Goal: Task Accomplishment & Management: Manage account settings

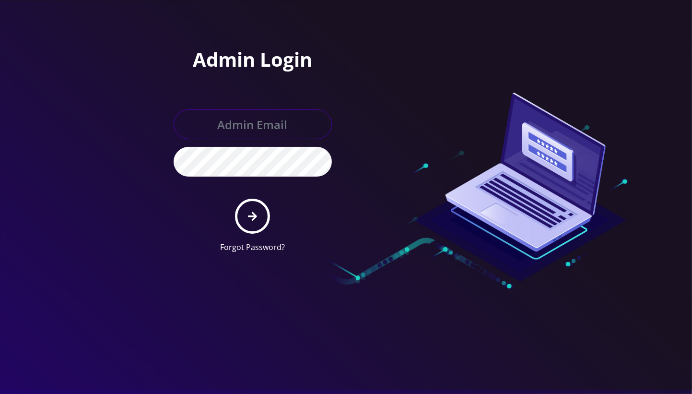
type input "angel@teltik.com"
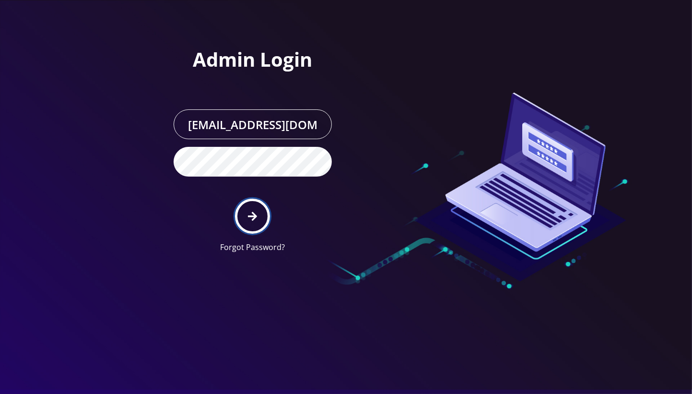
click at [253, 216] on icon "submit" at bounding box center [252, 216] width 9 height 9
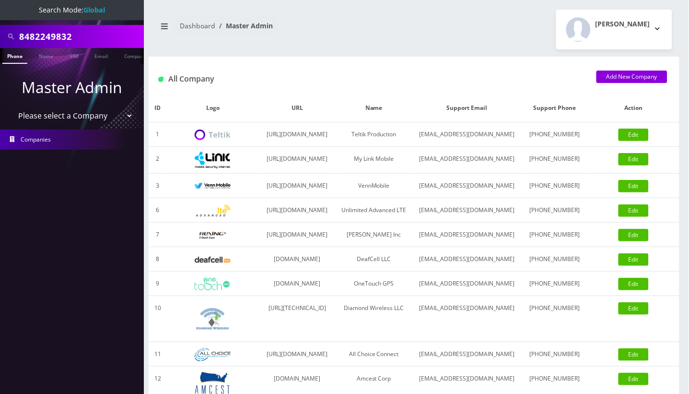
click at [86, 204] on nav "Search Mode: Global 8482249832 Phone Name SIM Email Company Customer Master Adm…" at bounding box center [72, 197] width 144 height 394
click at [45, 38] on input "8482249832" at bounding box center [80, 36] width 122 height 18
click at [55, 35] on input "8482249832" at bounding box center [80, 36] width 122 height 18
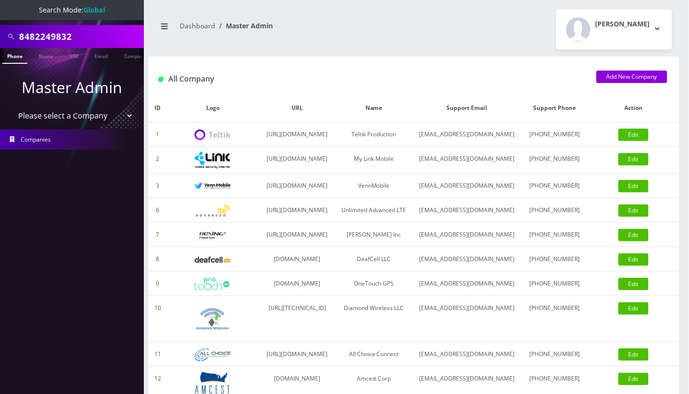
paste input "3473741158"
type input "3473741158"
click at [14, 55] on link "Phone" at bounding box center [14, 56] width 25 height 16
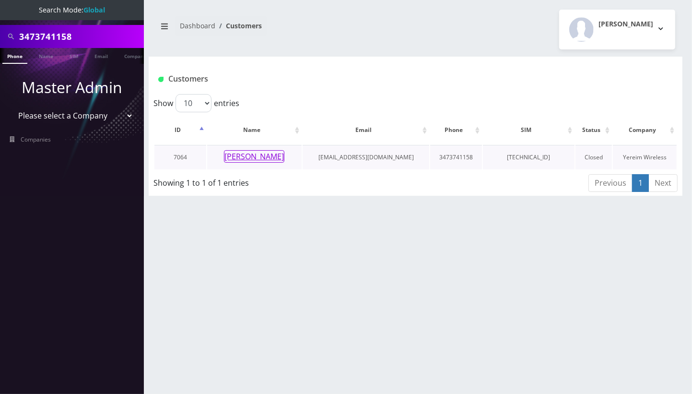
click at [259, 153] on button "Meyer Rosenbaum" at bounding box center [254, 156] width 60 height 12
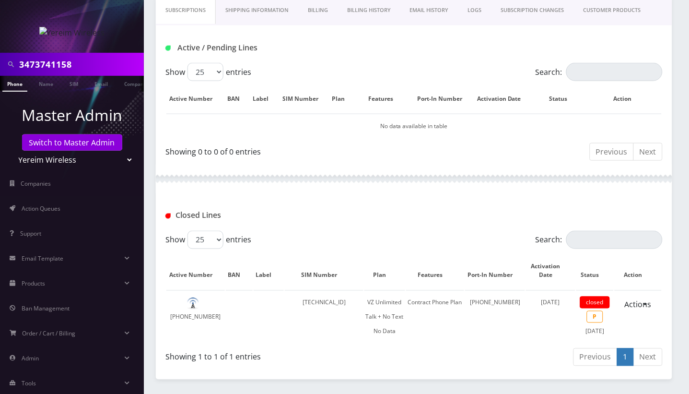
scroll to position [190, 0]
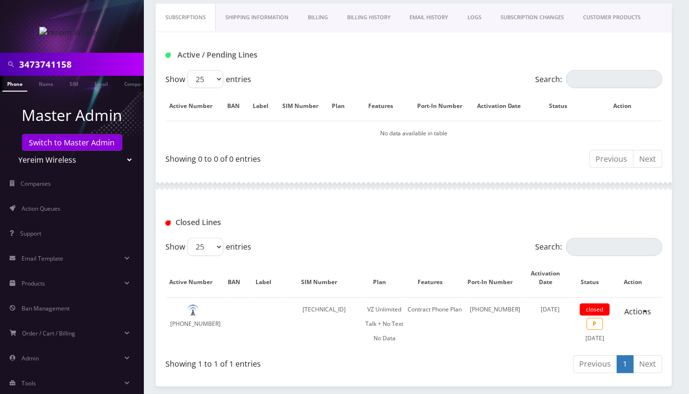
click at [48, 67] on input "3473741158" at bounding box center [80, 64] width 122 height 18
click at [63, 149] on link "Switch to Master Admin" at bounding box center [72, 142] width 100 height 16
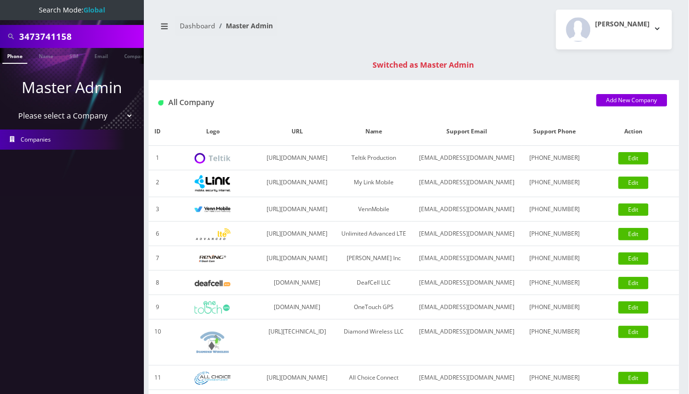
click at [49, 38] on input "3473741158" at bounding box center [80, 36] width 122 height 18
paste input "9298136714"
type input "9298136714"
click at [18, 56] on link "Phone" at bounding box center [14, 56] width 25 height 16
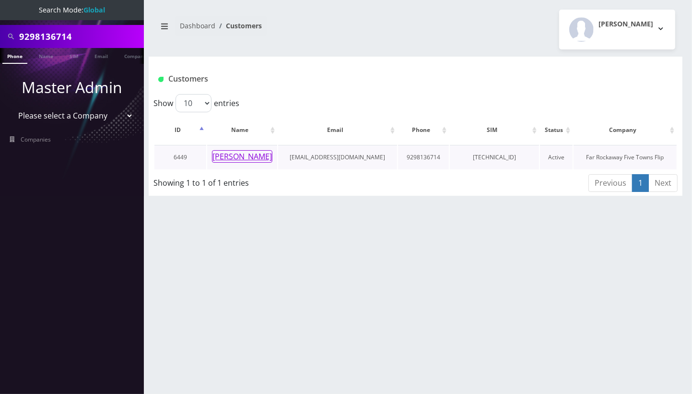
click at [246, 154] on button "[PERSON_NAME]" at bounding box center [242, 156] width 60 height 12
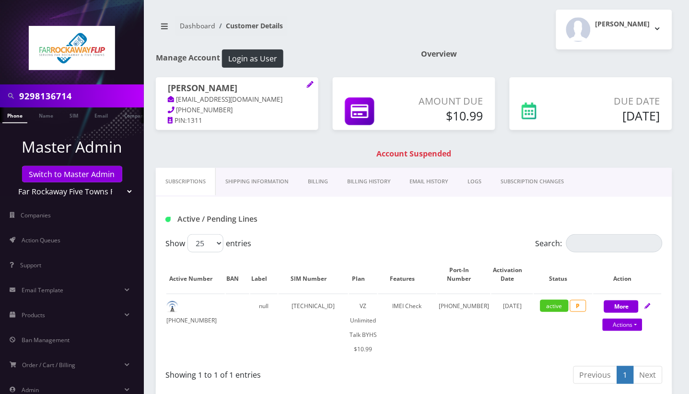
click at [348, 190] on link "Billing History" at bounding box center [369, 181] width 63 height 27
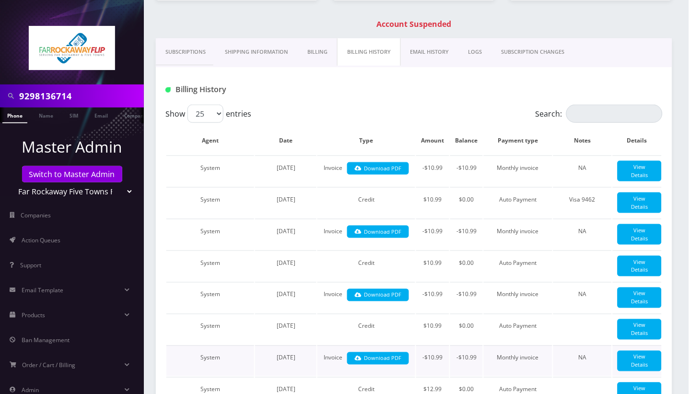
scroll to position [128, 0]
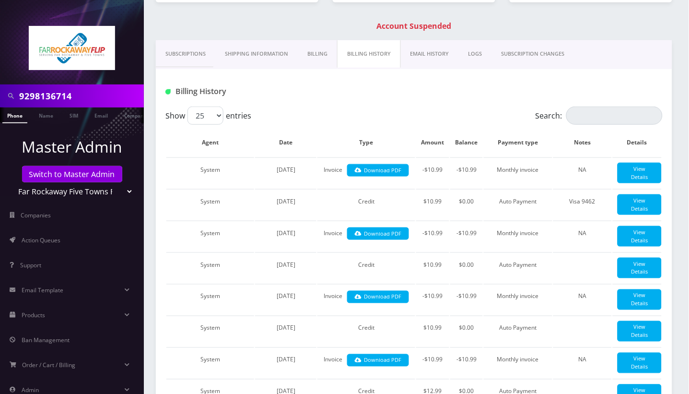
click at [318, 65] on link "Billing" at bounding box center [317, 53] width 39 height 27
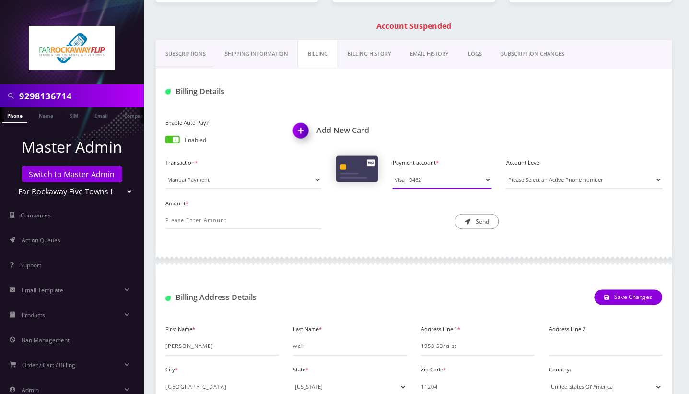
click at [422, 189] on select "Visa - 9462" at bounding box center [442, 180] width 99 height 18
click at [369, 261] on div at bounding box center [414, 261] width 517 height 29
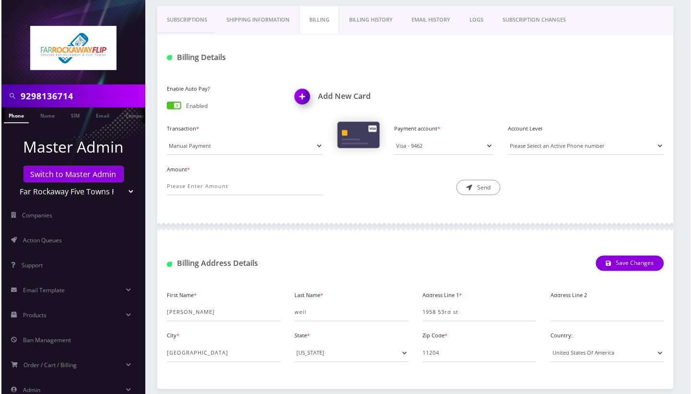
scroll to position [256, 0]
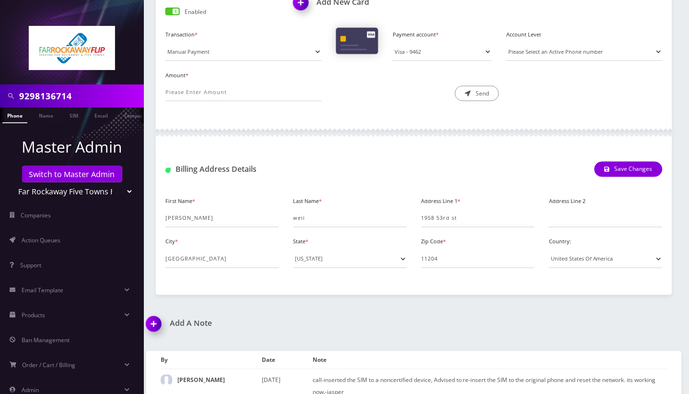
click at [301, 13] on img at bounding box center [303, 6] width 28 height 28
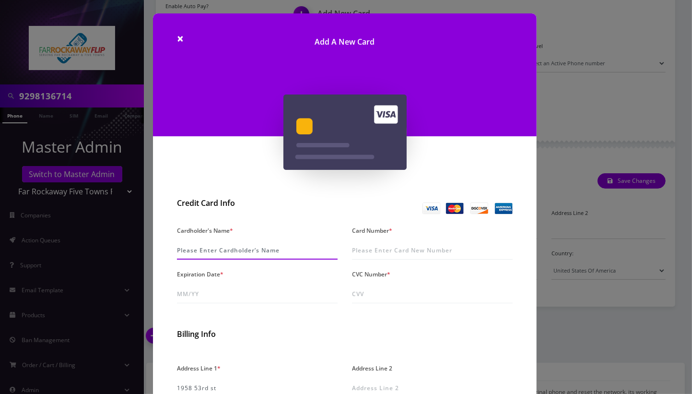
click at [217, 241] on input "Cardholder's Name *" at bounding box center [257, 250] width 161 height 18
click at [196, 252] on input "Louise Weil" at bounding box center [257, 250] width 161 height 18
click at [206, 252] on input "Louis Weil" at bounding box center [257, 250] width 161 height 18
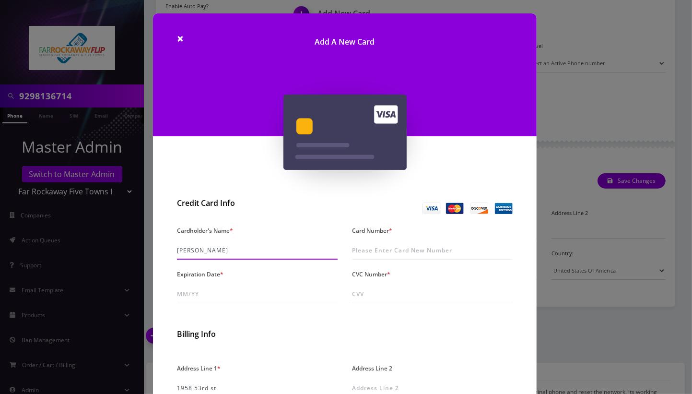
click at [206, 252] on input "Louis Weil" at bounding box center [257, 250] width 161 height 18
type input "Louis Weil"
click at [390, 251] on input "Card Number *" at bounding box center [432, 250] width 161 height 18
type input "5178 0597 6822 3910"
click at [390, 251] on input "5178 0597 6822 3910" at bounding box center [432, 250] width 161 height 18
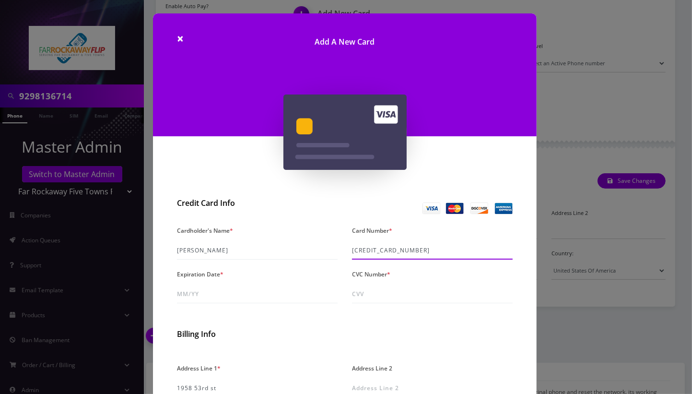
click at [390, 251] on input "5178 0597 6822 3910" at bounding box center [432, 250] width 161 height 18
click at [218, 291] on input "Expiration Date *" at bounding box center [257, 294] width 161 height 18
type input "04/30"
click at [406, 292] on input "CVC Number *" at bounding box center [432, 294] width 161 height 18
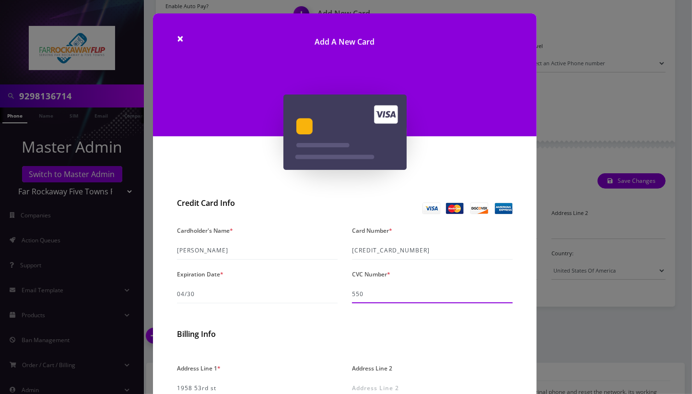
type input "550"
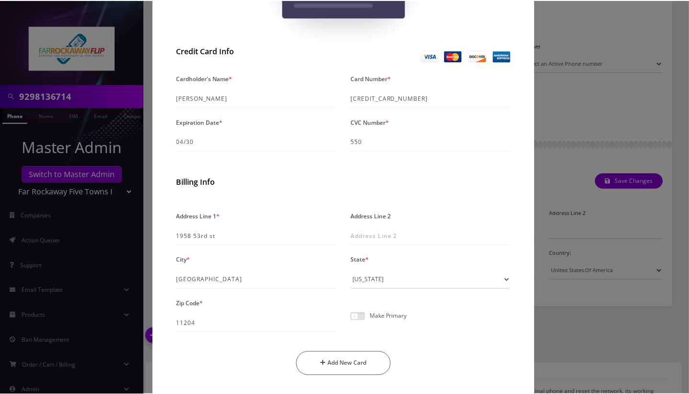
scroll to position [179, 0]
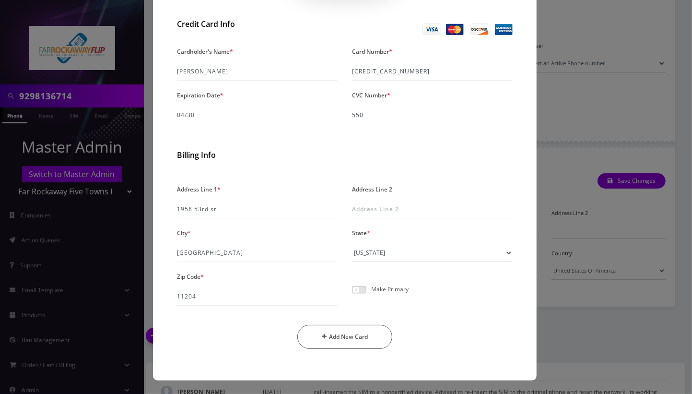
click at [361, 292] on span at bounding box center [359, 290] width 14 height 8
click at [352, 295] on input "checkbox" at bounding box center [352, 295] width 0 height 0
click at [336, 336] on button "Add New Card" at bounding box center [344, 337] width 95 height 24
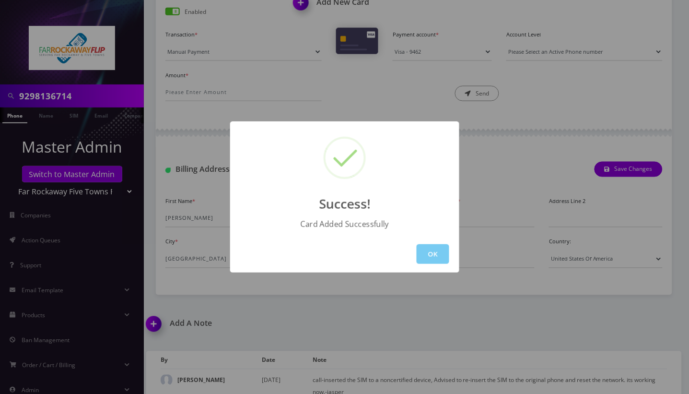
click at [422, 246] on button "OK" at bounding box center [433, 254] width 33 height 20
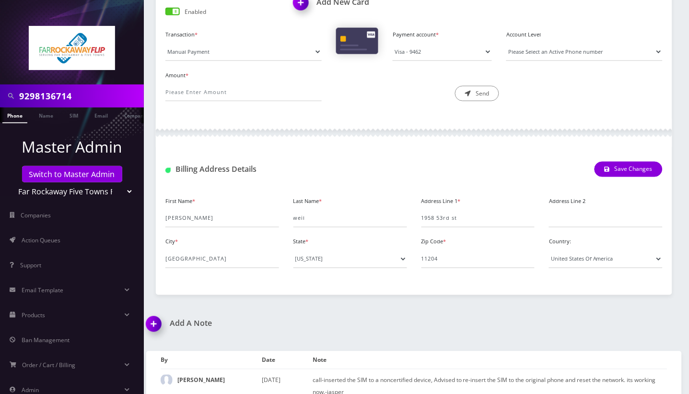
click at [11, 114] on link "Phone" at bounding box center [14, 115] width 25 height 16
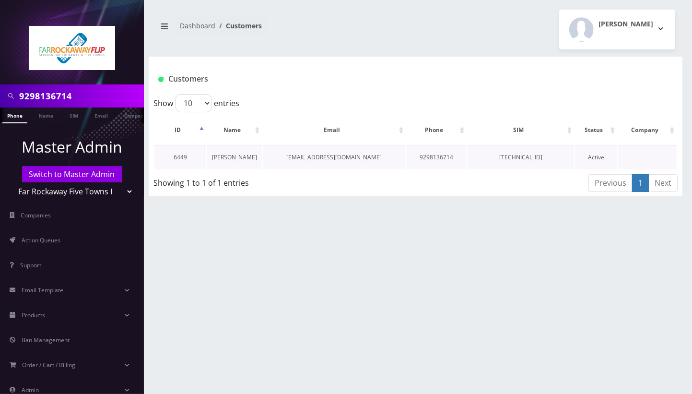
click at [237, 160] on link "[PERSON_NAME]" at bounding box center [234, 157] width 45 height 8
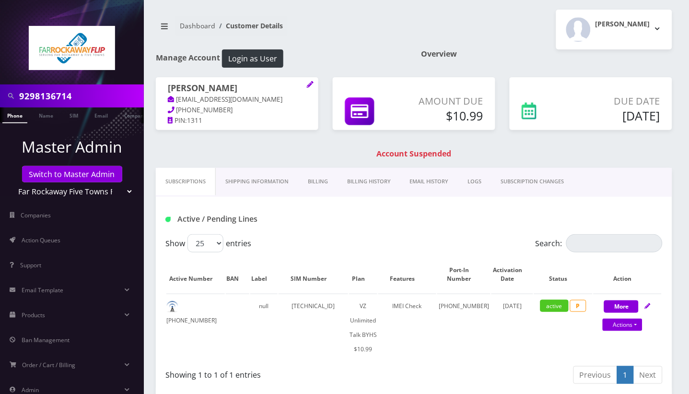
click at [331, 195] on link "Billing" at bounding box center [317, 181] width 39 height 27
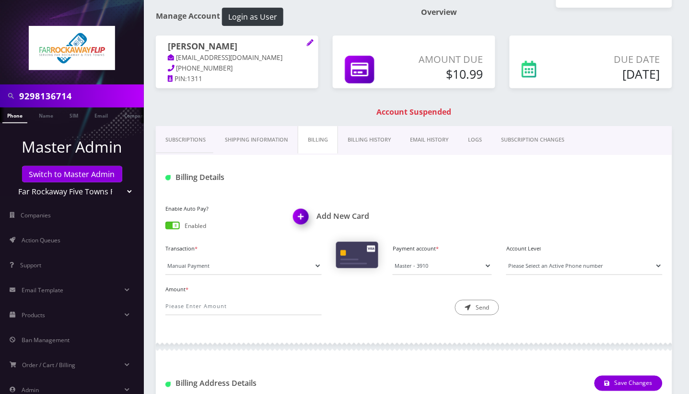
scroll to position [64, 0]
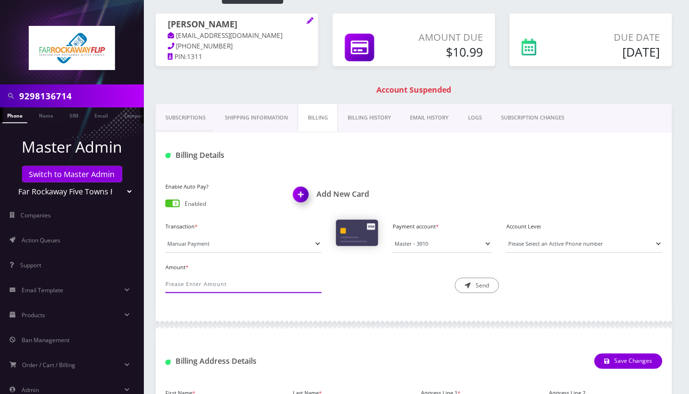
click at [188, 293] on input "Amount *" at bounding box center [244, 284] width 156 height 18
type input "10.99"
click at [468, 291] on button "Send" at bounding box center [477, 285] width 44 height 15
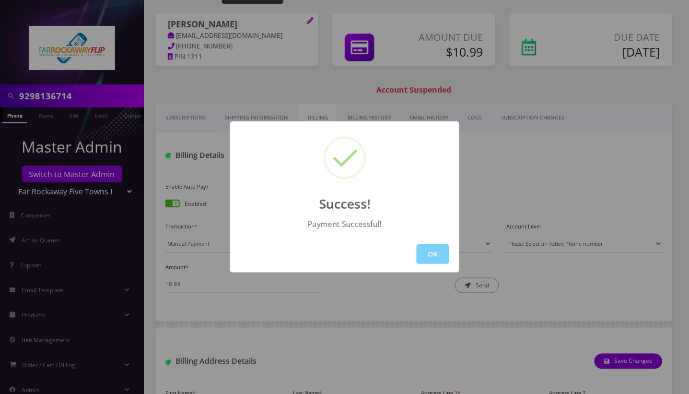
click at [642, 277] on div "Success! Payment Successful! OK" at bounding box center [344, 197] width 689 height 394
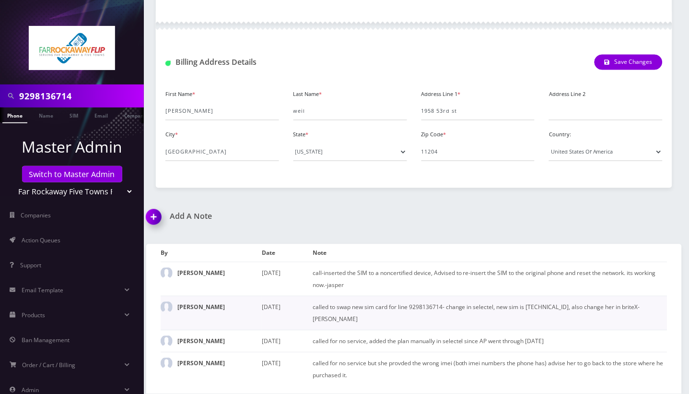
scroll to position [387, 0]
click at [159, 206] on img at bounding box center [156, 220] width 28 height 28
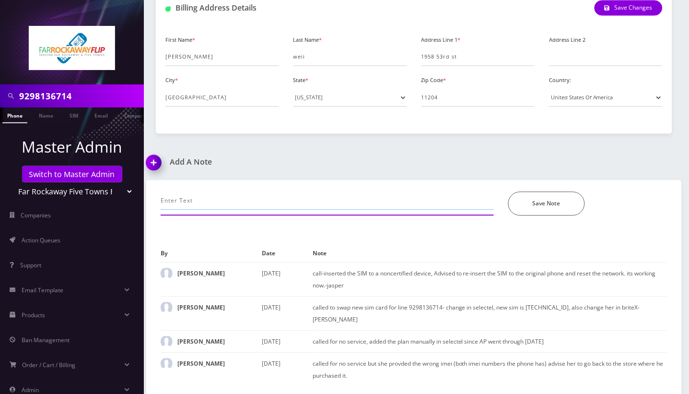
click at [172, 191] on input "text" at bounding box center [327, 200] width 333 height 18
type input "a"
type input "call- added new cc, processed payment, added plan in Selectel--Angel"
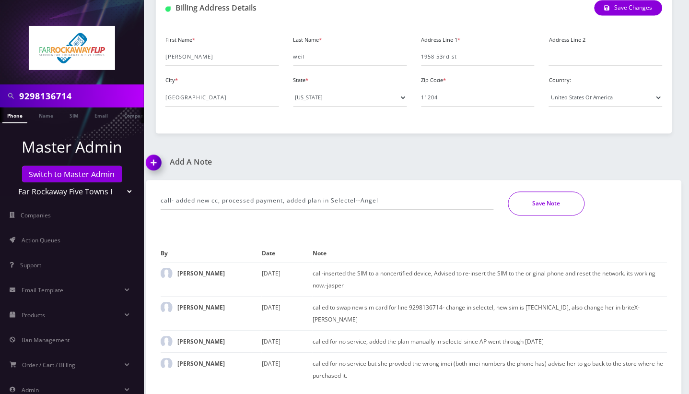
click at [531, 191] on button "Save Note" at bounding box center [547, 203] width 77 height 24
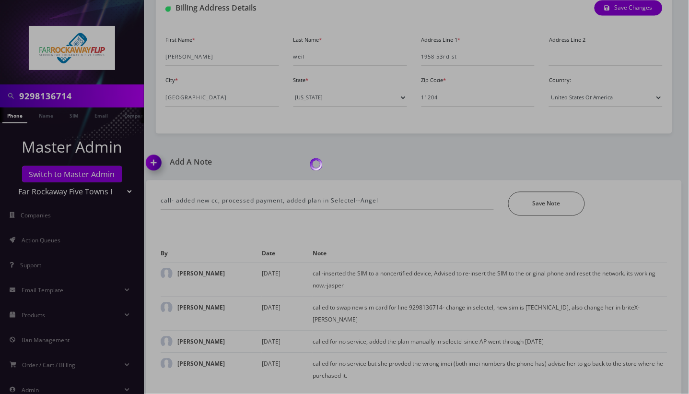
scroll to position [421, 0]
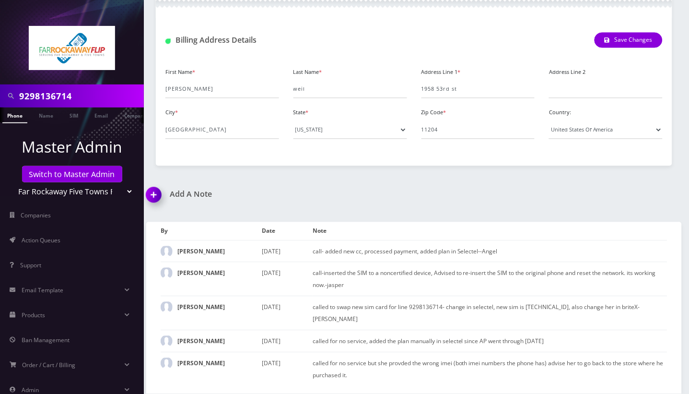
click at [628, 190] on div "Add A Note call- added new cc, processed payment, added plan in Selectel--Angel…" at bounding box center [414, 292] width 550 height 204
